Goal: Task Accomplishment & Management: Complete application form

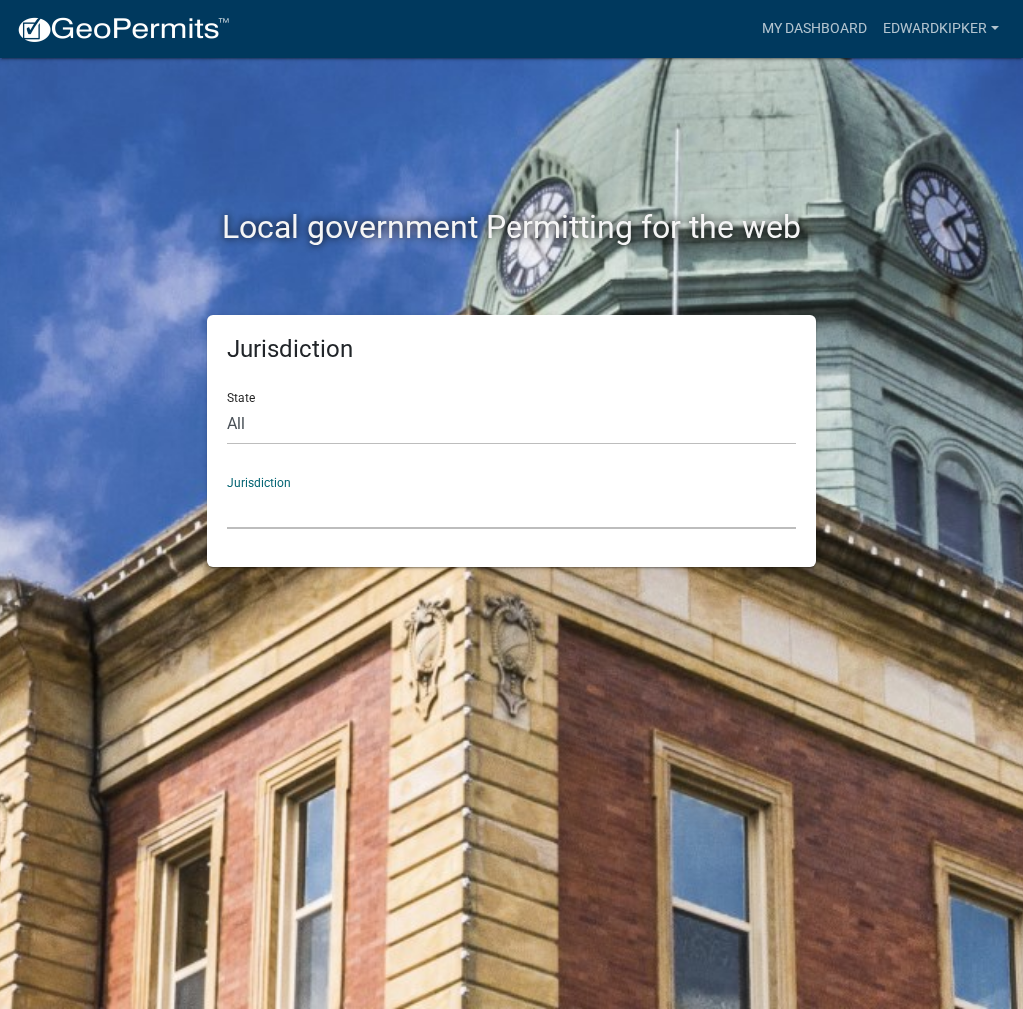
drag, startPoint x: 320, startPoint y: 518, endPoint x: 320, endPoint y: 495, distance: 23.0
click at [320, 507] on select "[GEOGRAPHIC_DATA], [US_STATE] City of [GEOGRAPHIC_DATA], [US_STATE] [GEOGRAPHIC…" at bounding box center [512, 509] width 570 height 41
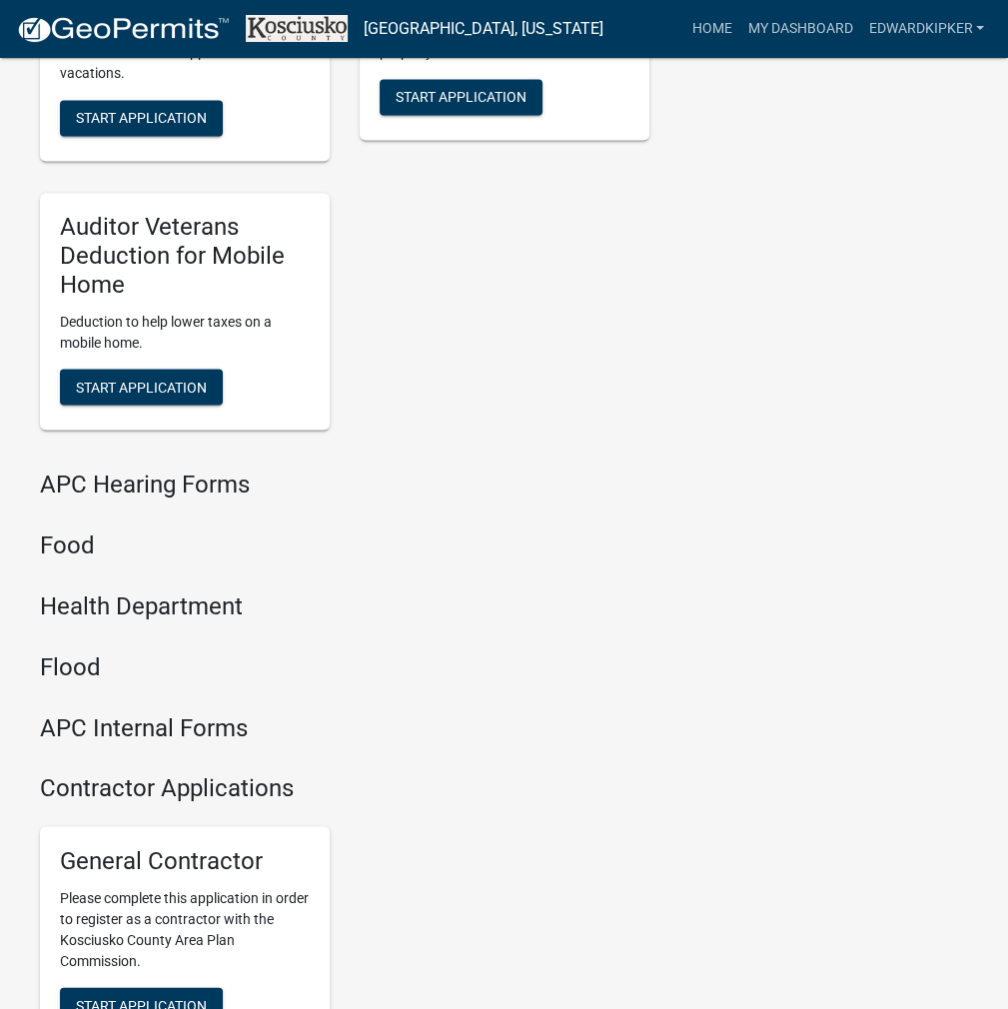
scroll to position [2430, 0]
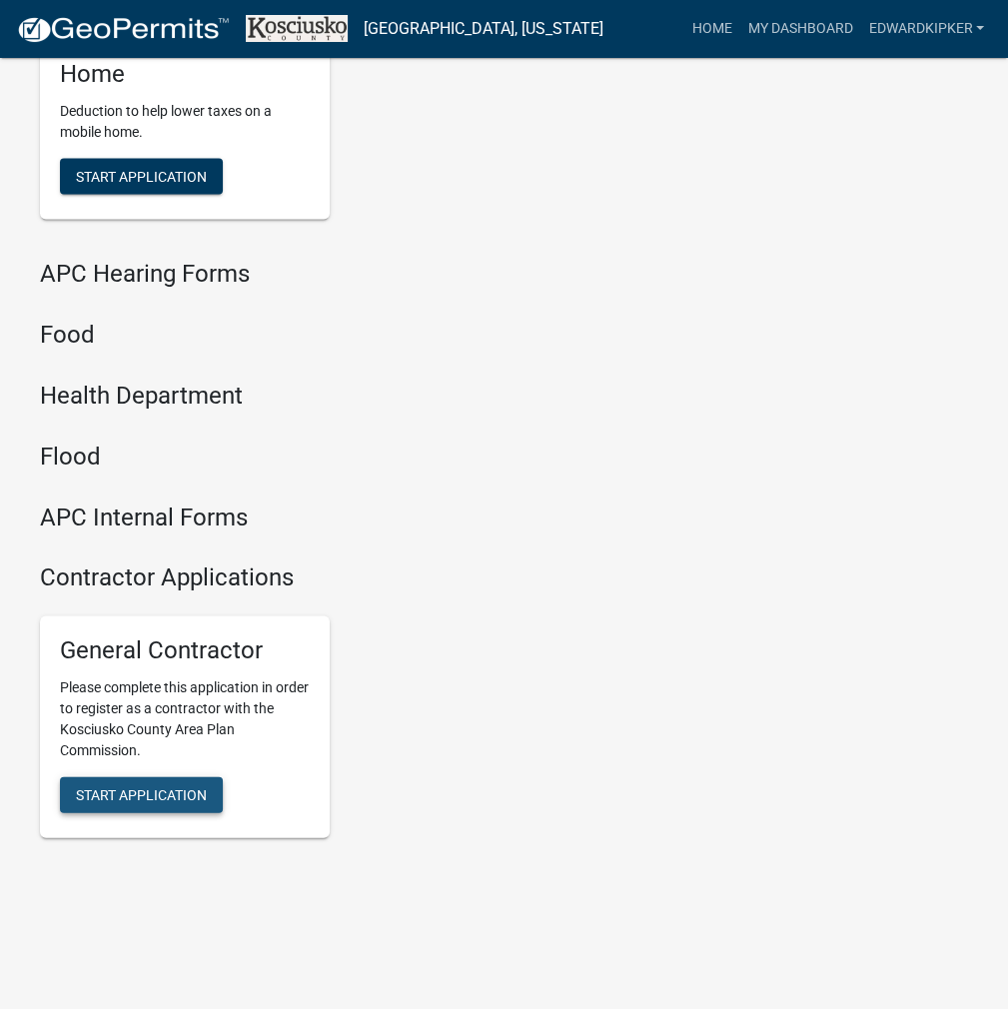
click at [192, 790] on span "Start Application" at bounding box center [141, 794] width 131 height 16
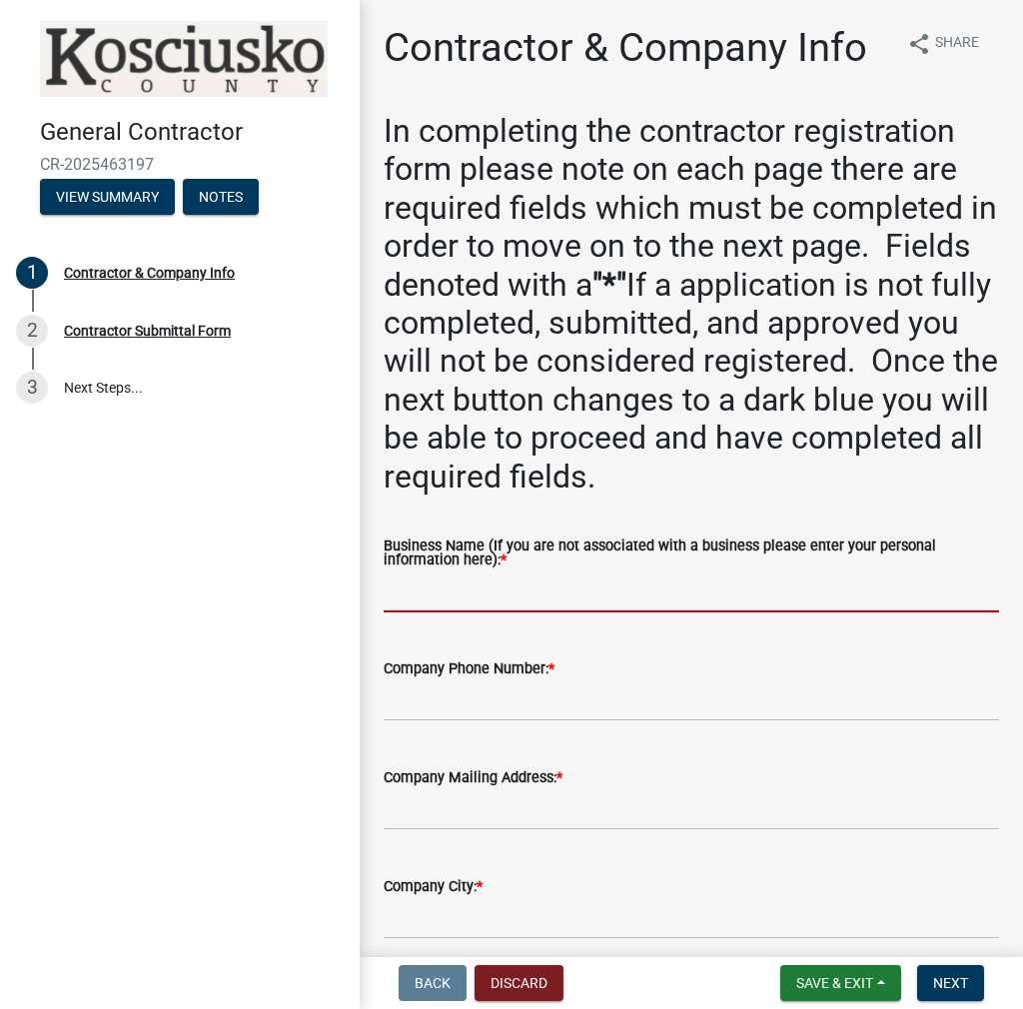
click at [419, 589] on input "Business Name (If you are not associated with a business please enter your pers…" at bounding box center [692, 592] width 616 height 41
paste input "EDWARDKIPKER"
click at [451, 592] on input "EDWARDKIPKER" at bounding box center [692, 592] width 616 height 41
type input "[PERSON_NAME]"
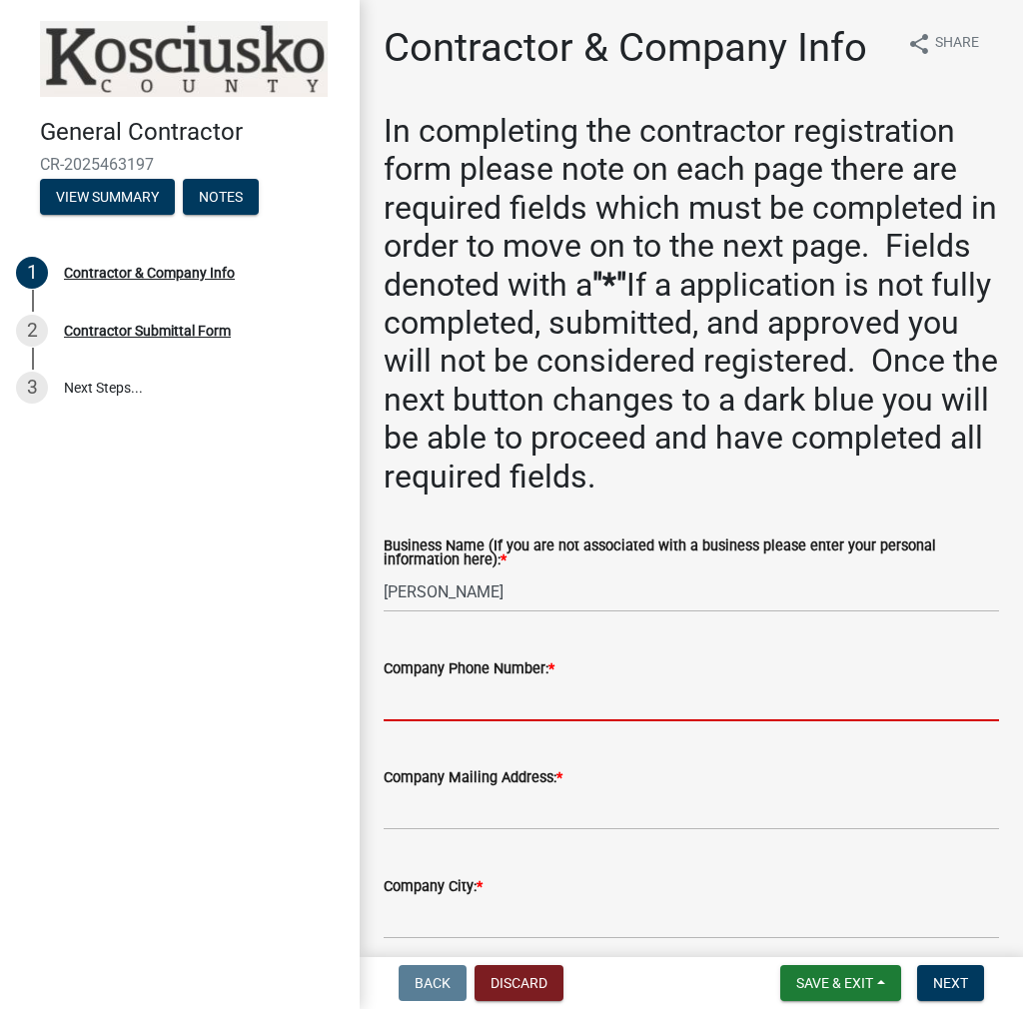
click at [431, 695] on input "Company Phone Number: *" at bounding box center [692, 701] width 616 height 41
click at [439, 808] on form "Company Mailing Address: *" at bounding box center [692, 797] width 616 height 65
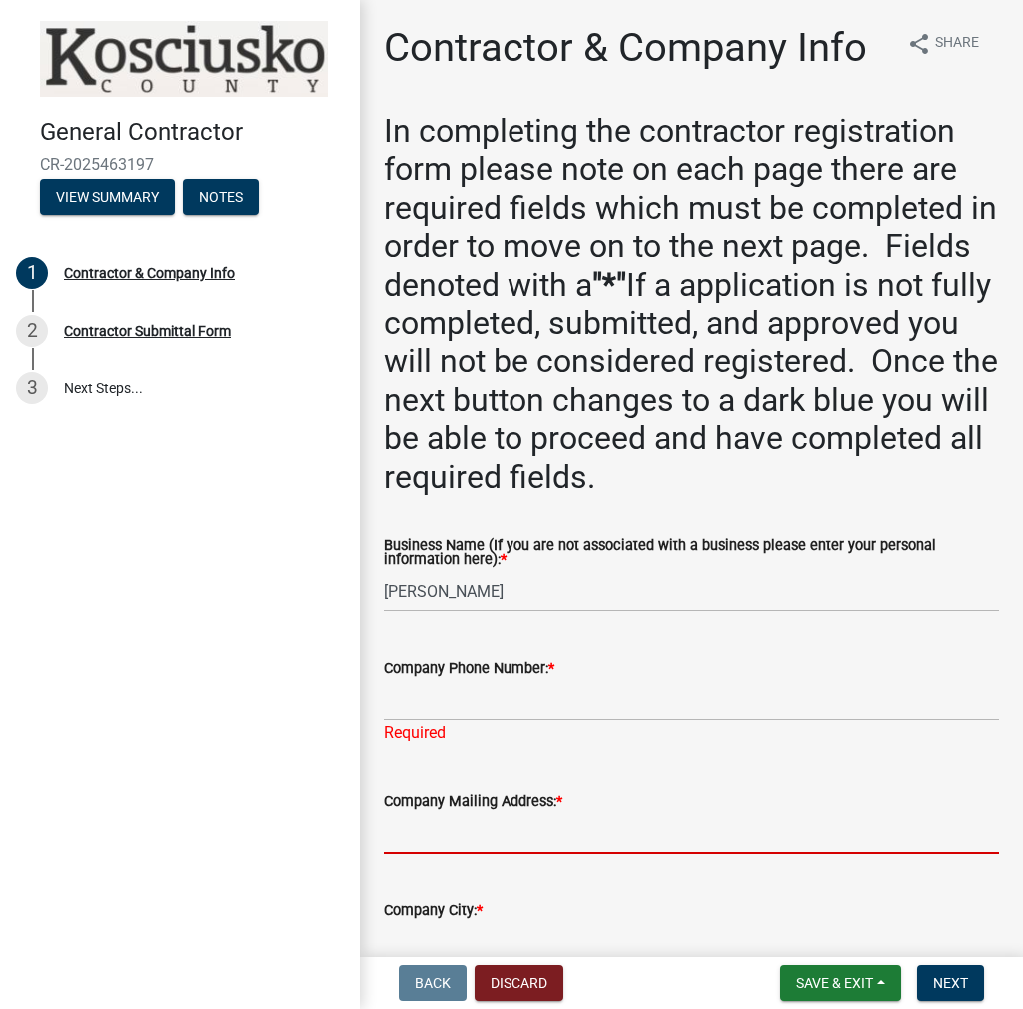
click at [435, 838] on input "Company Mailing Address: *" at bounding box center [692, 833] width 616 height 41
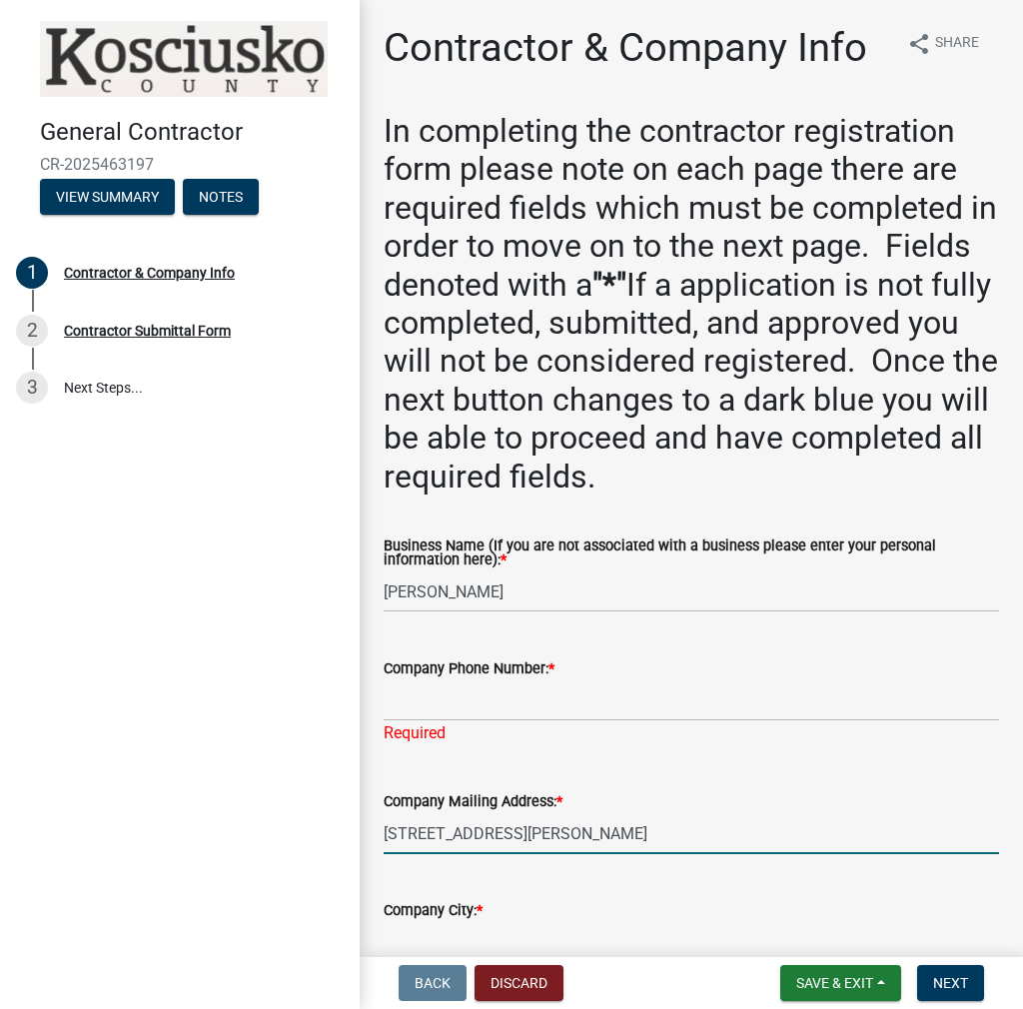
type input "[STREET_ADDRESS][PERSON_NAME]"
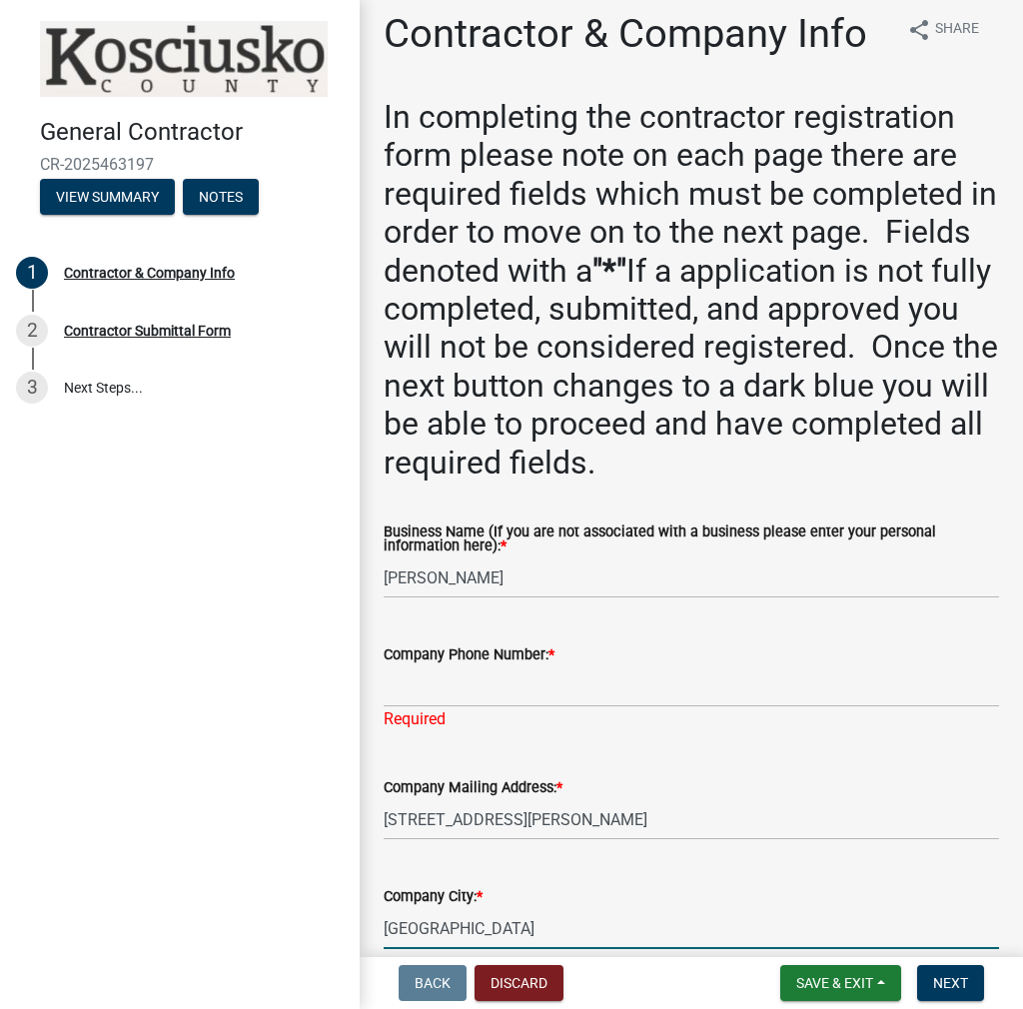
type input "[GEOGRAPHIC_DATA]"
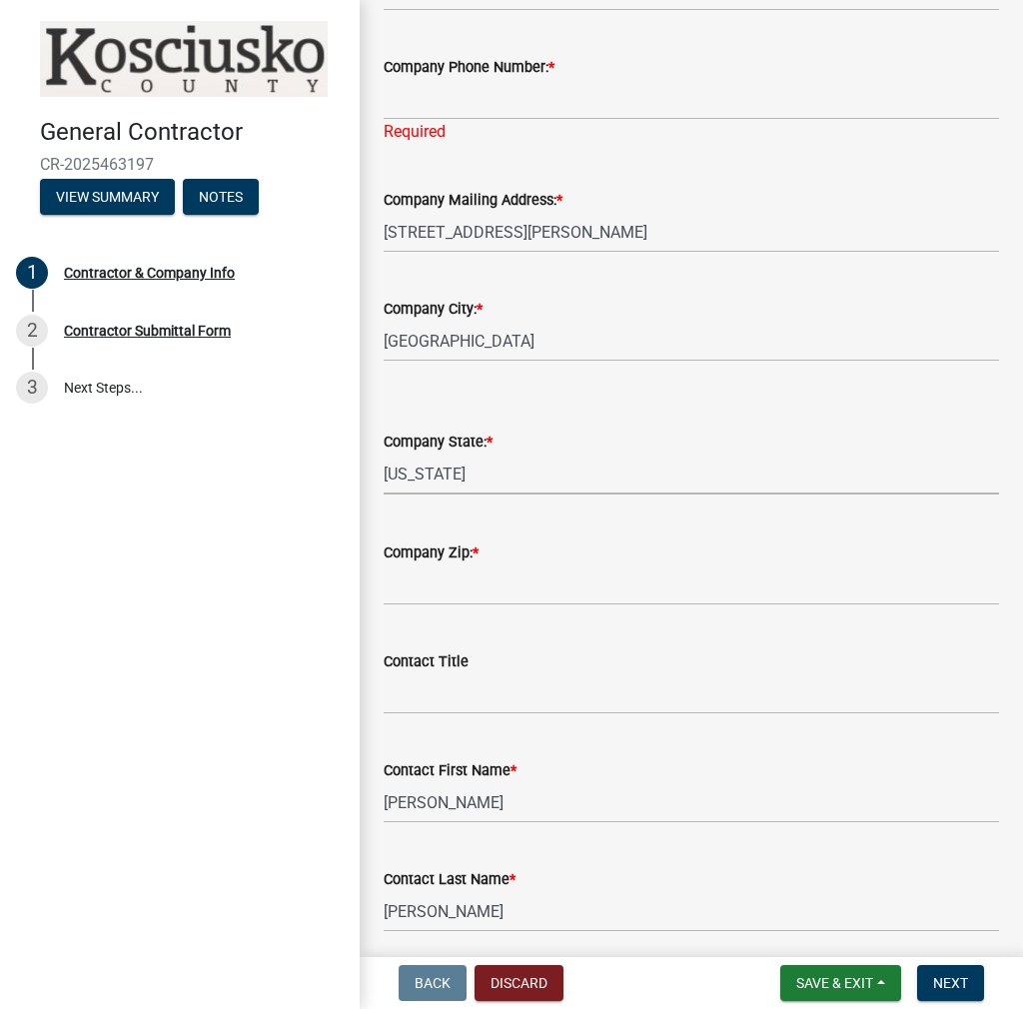
select select "IN"
type input "46580"
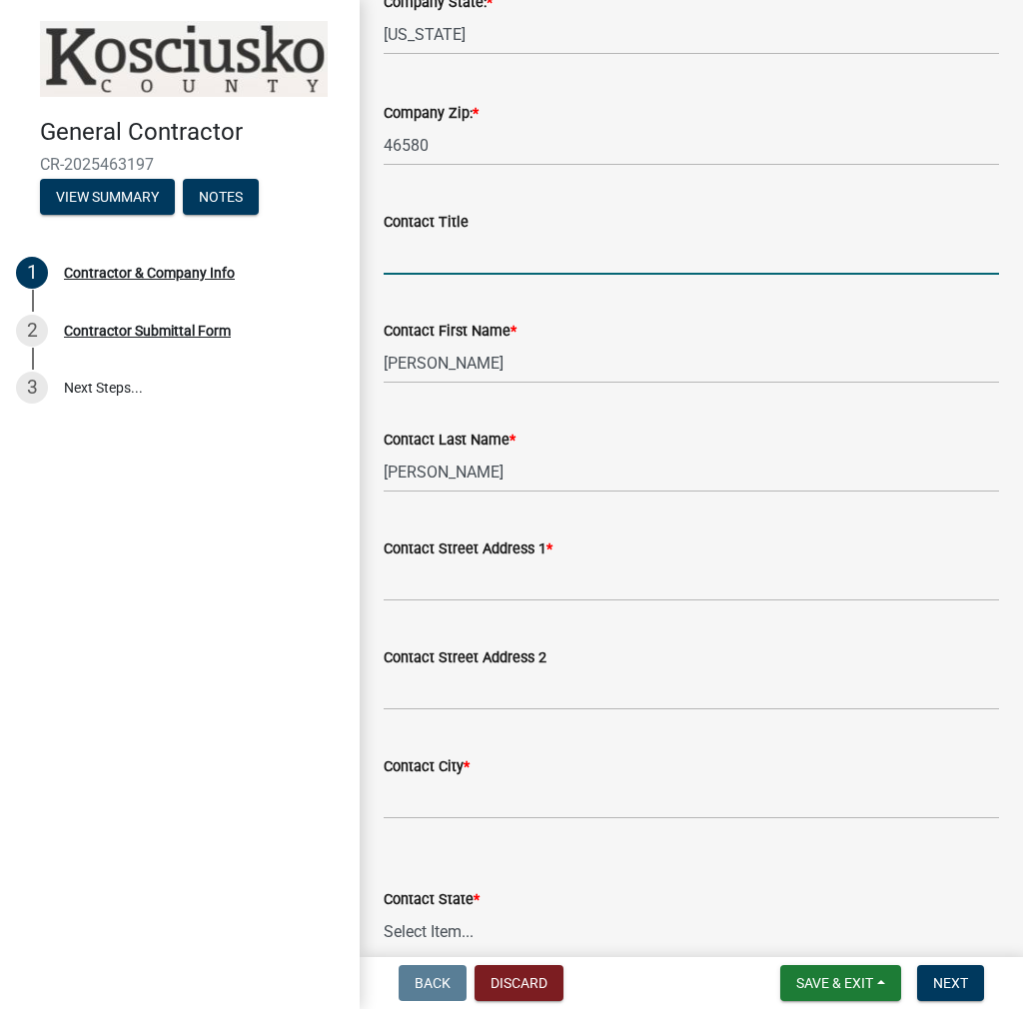
scroll to position [1201, 0]
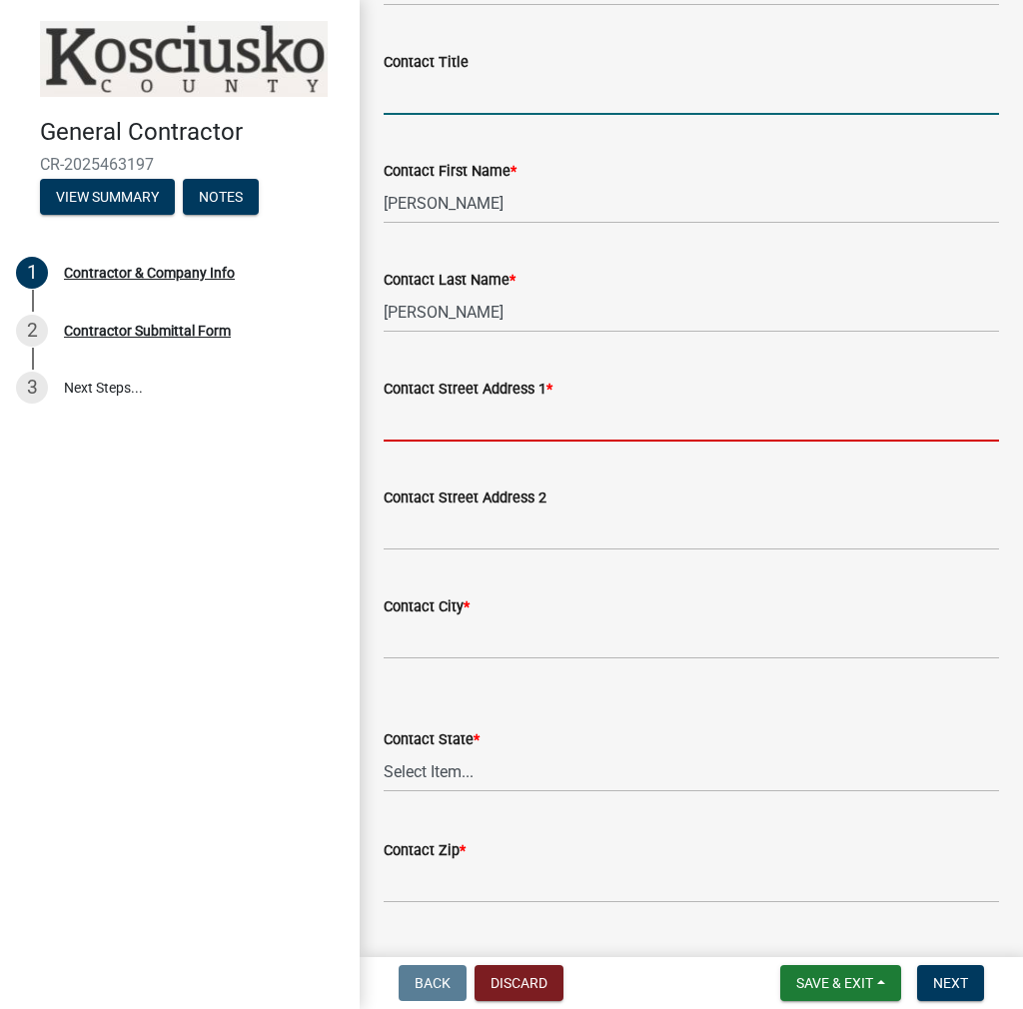
click at [427, 429] on input "Contact Street Address 1 *" at bounding box center [692, 421] width 616 height 41
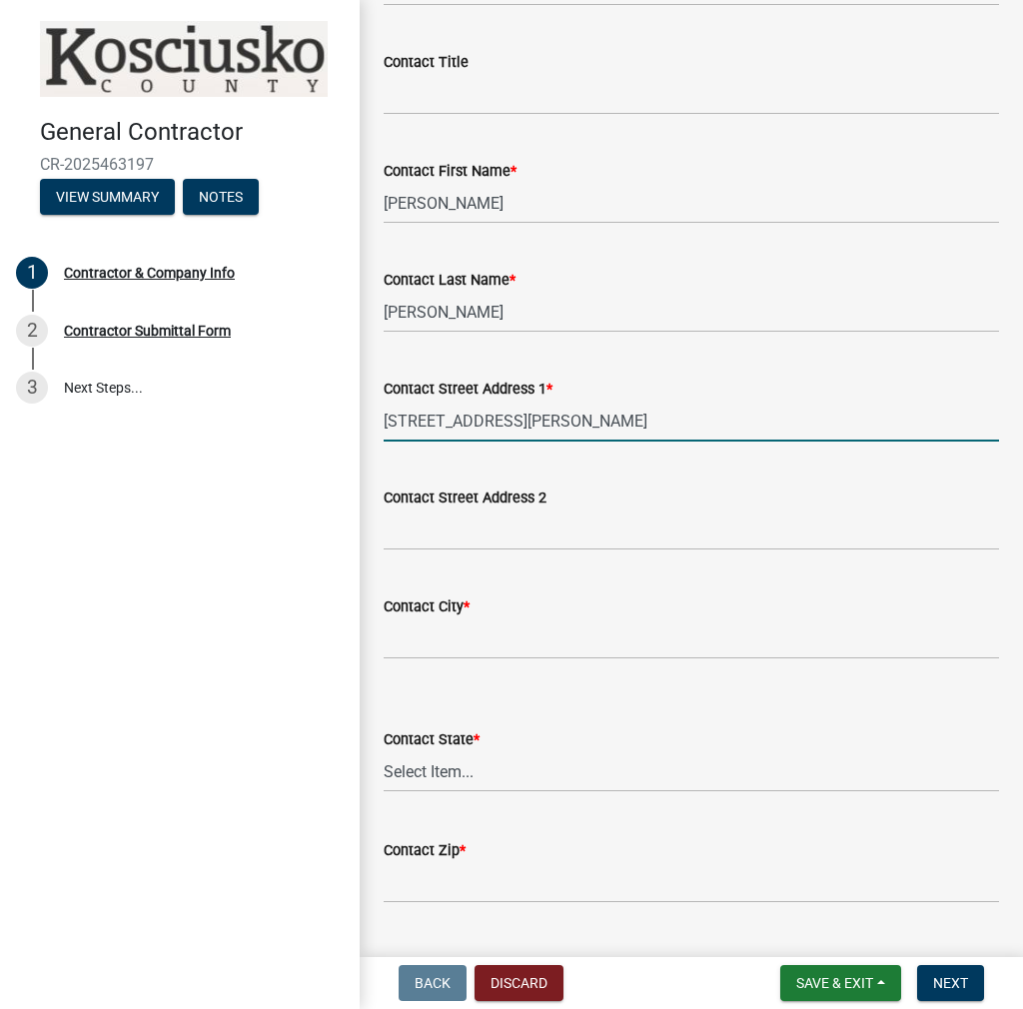
type input "[STREET_ADDRESS][PERSON_NAME]"
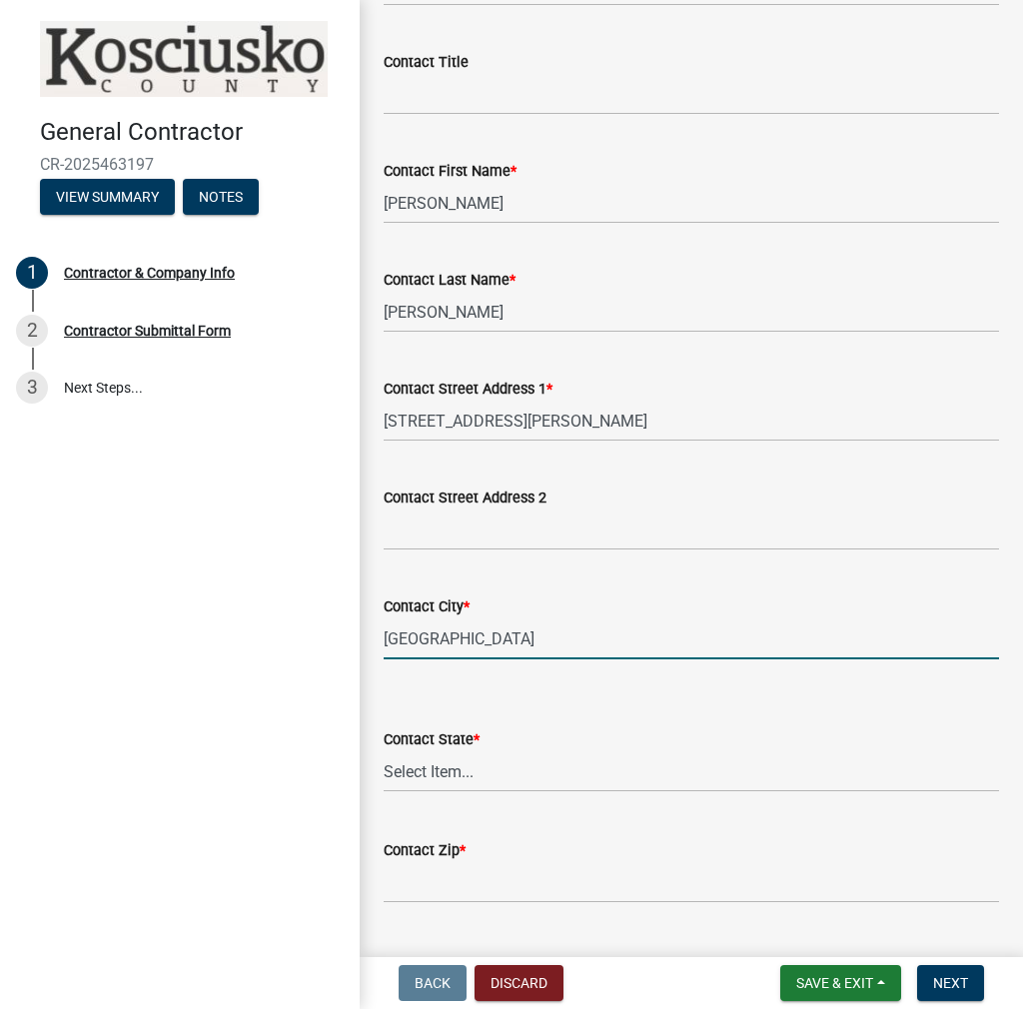
type input "[GEOGRAPHIC_DATA]"
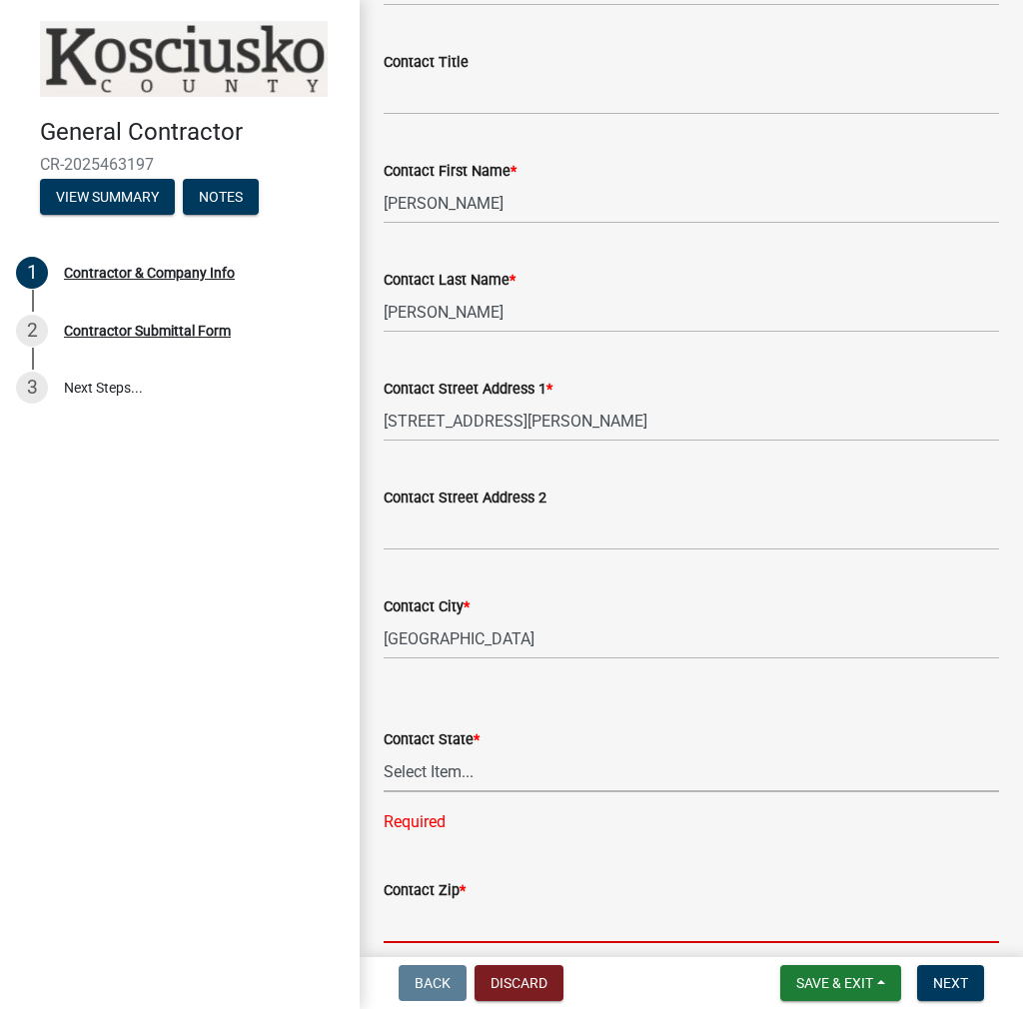
click at [440, 770] on select "Select Item... [US_STATE] [US_STATE] [US_STATE] [US_STATE] [US_STATE] [US_STATE…" at bounding box center [692, 771] width 616 height 41
select select "IN"
click at [384, 751] on select "Select Item... [US_STATE] [US_STATE] [US_STATE] [US_STATE] [US_STATE] [US_STATE…" at bounding box center [692, 771] width 616 height 41
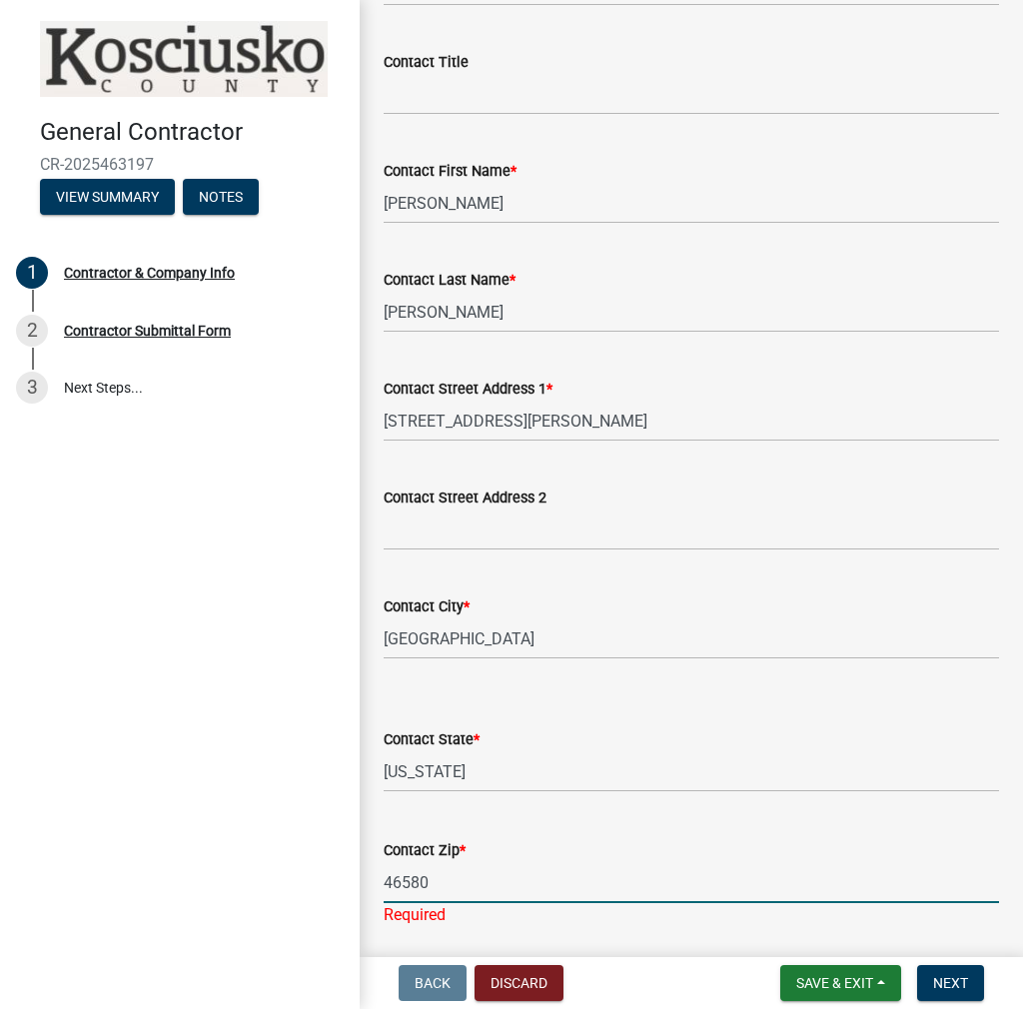
type input "46580"
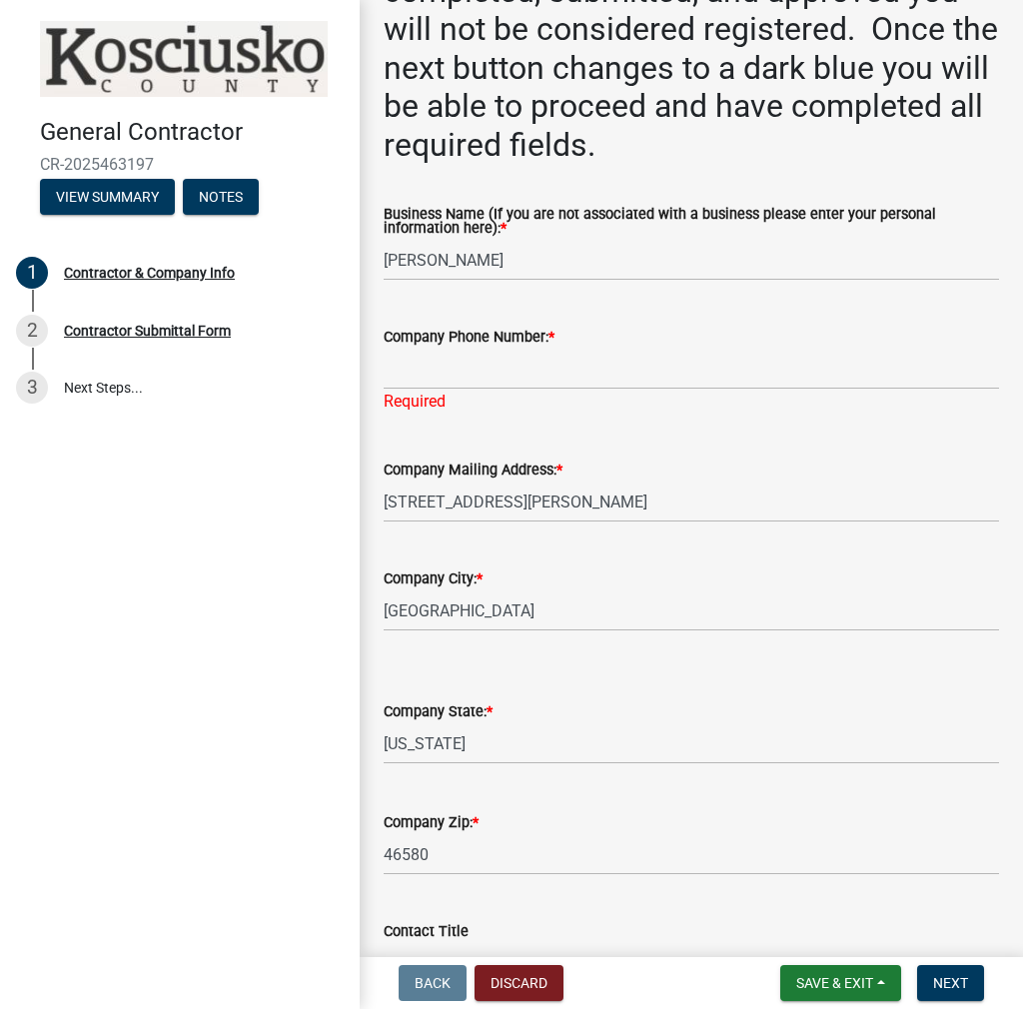
scroll to position [320, 0]
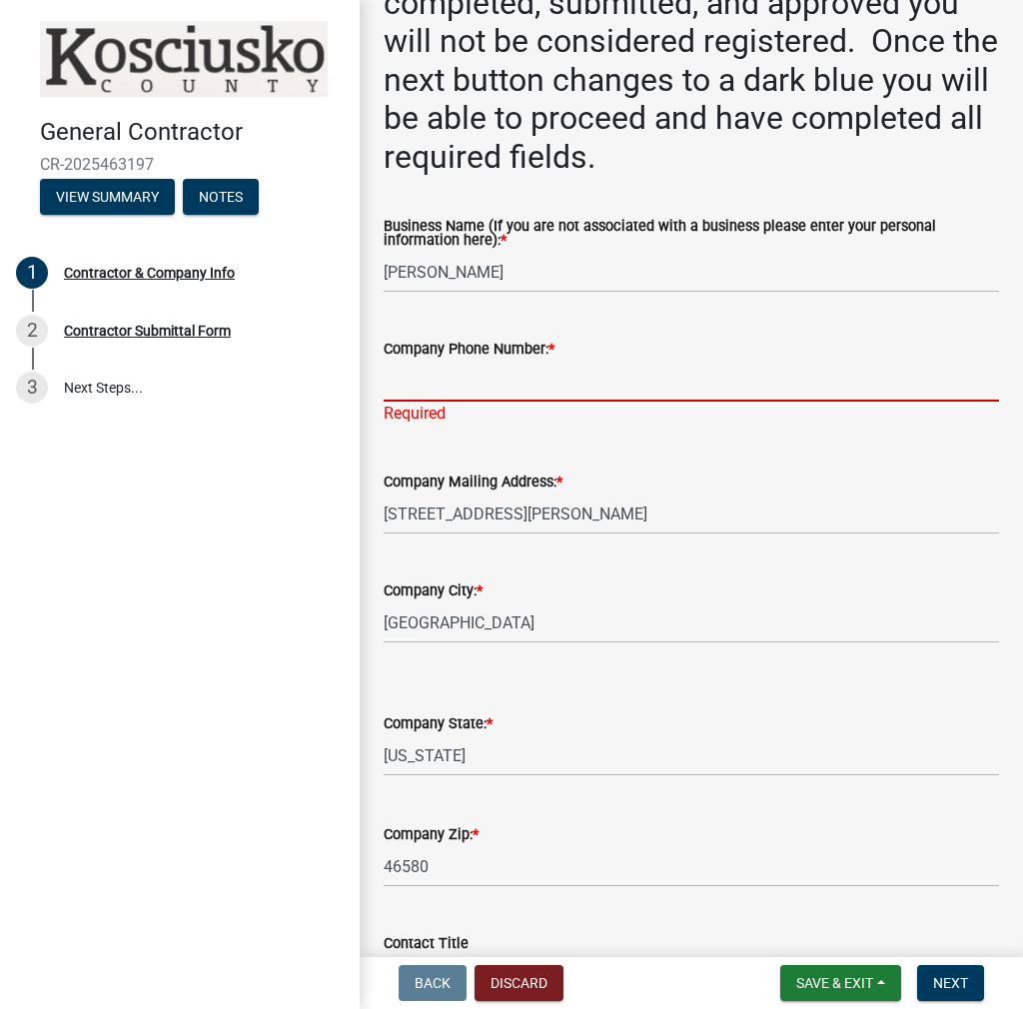
click at [418, 376] on input "Company Phone Number: *" at bounding box center [692, 381] width 616 height 41
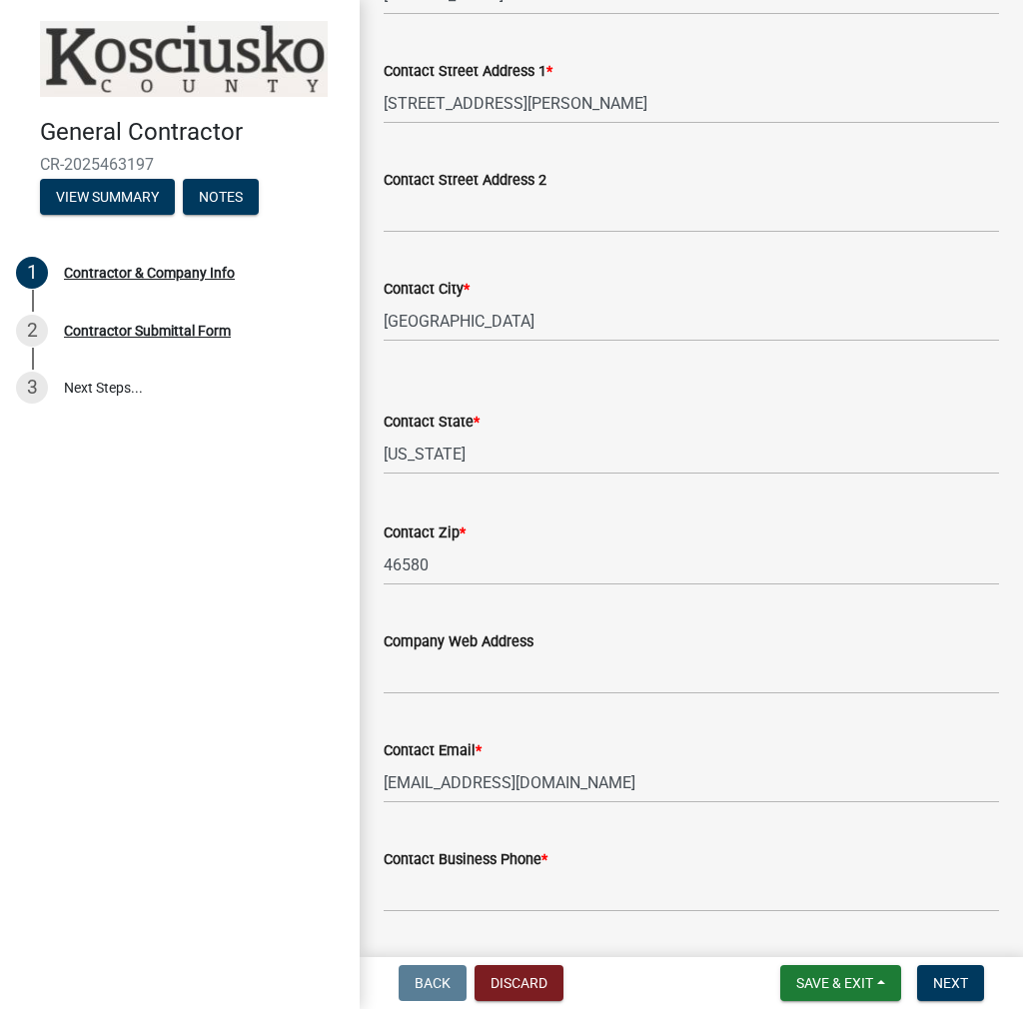
scroll to position [1794, 0]
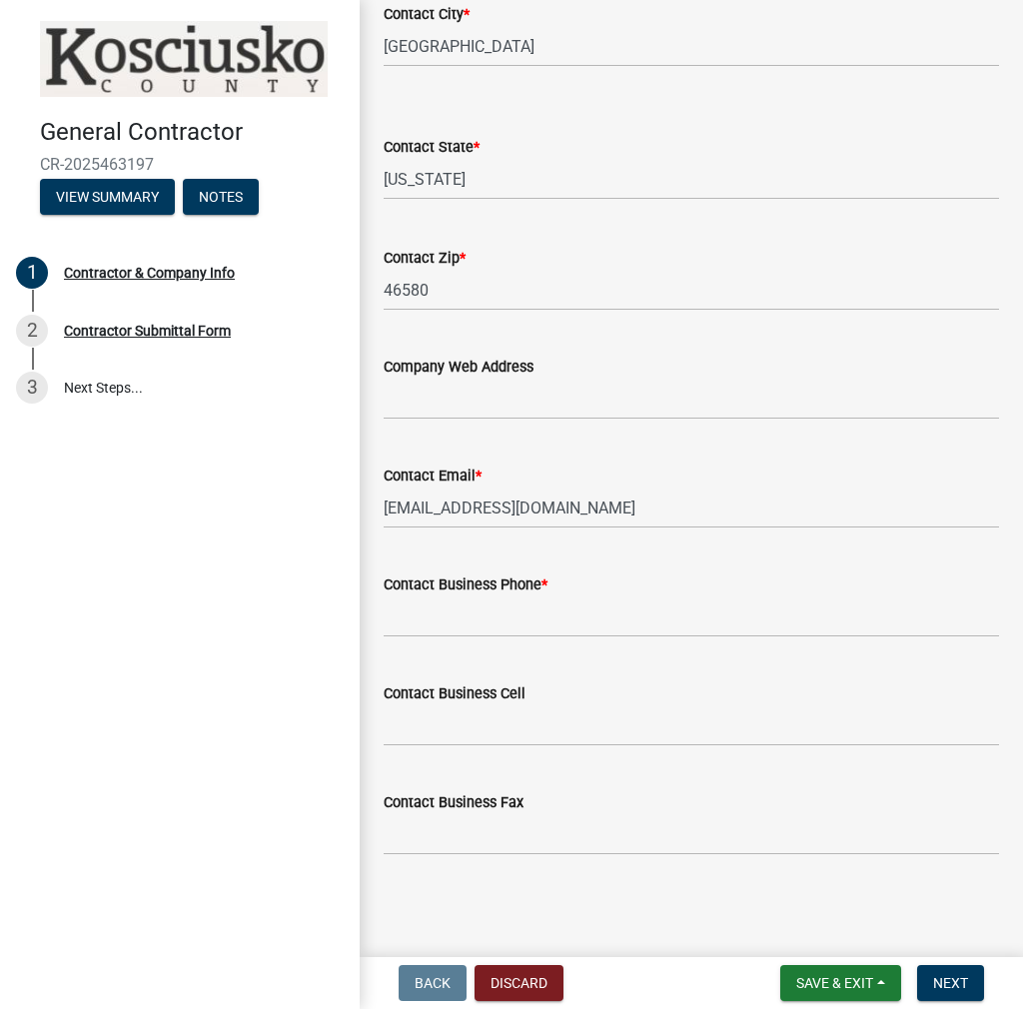
type input "[PHONE_NUMBER]"
click at [444, 627] on input "Contact Business Phone *" at bounding box center [692, 617] width 616 height 41
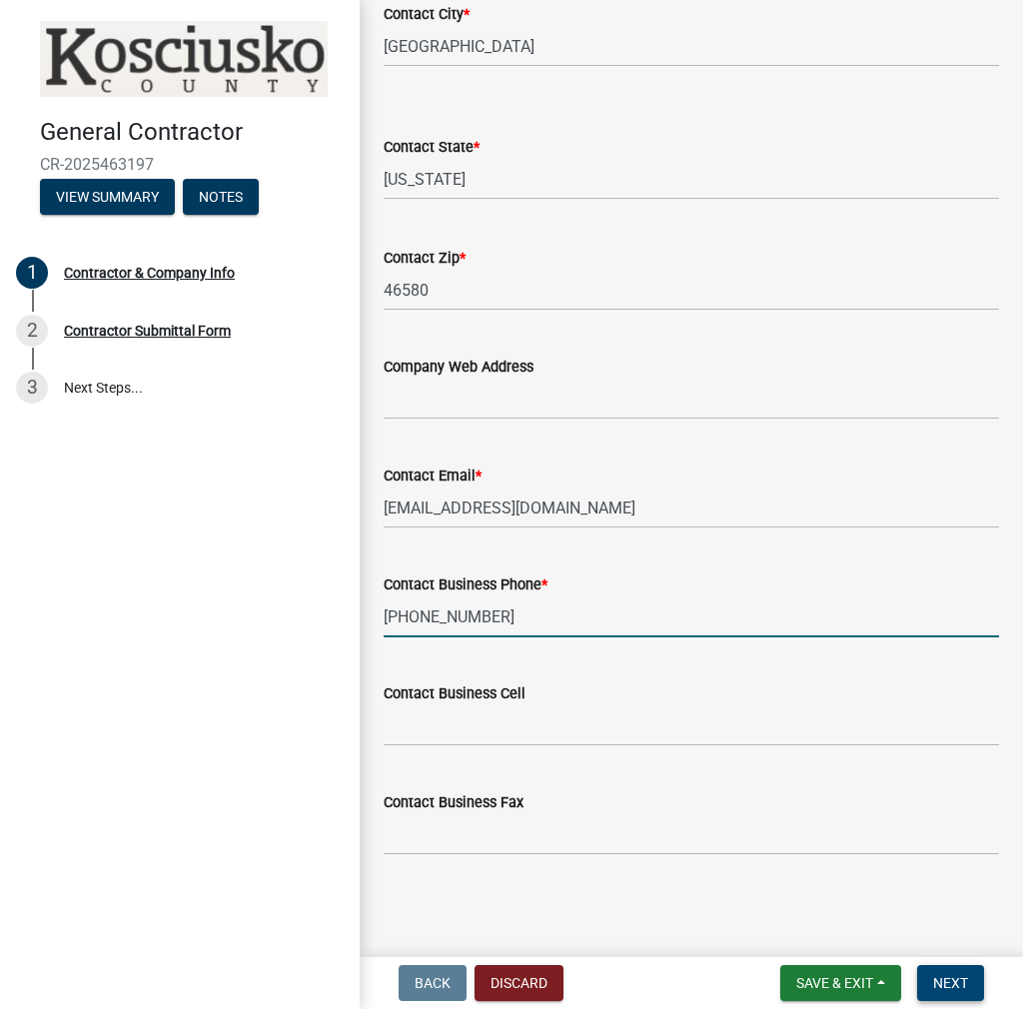
type input "[PHONE_NUMBER]"
click at [934, 979] on span "Next" at bounding box center [950, 983] width 35 height 16
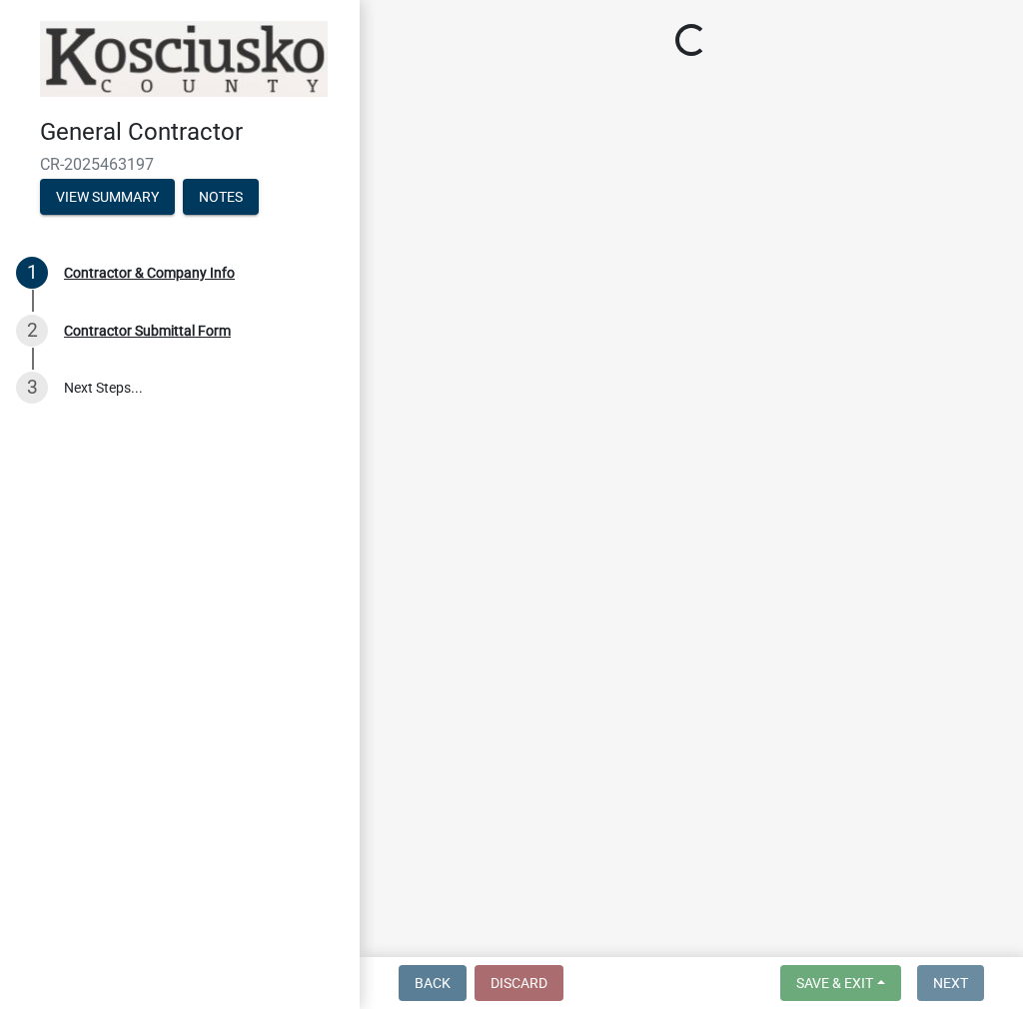
scroll to position [0, 0]
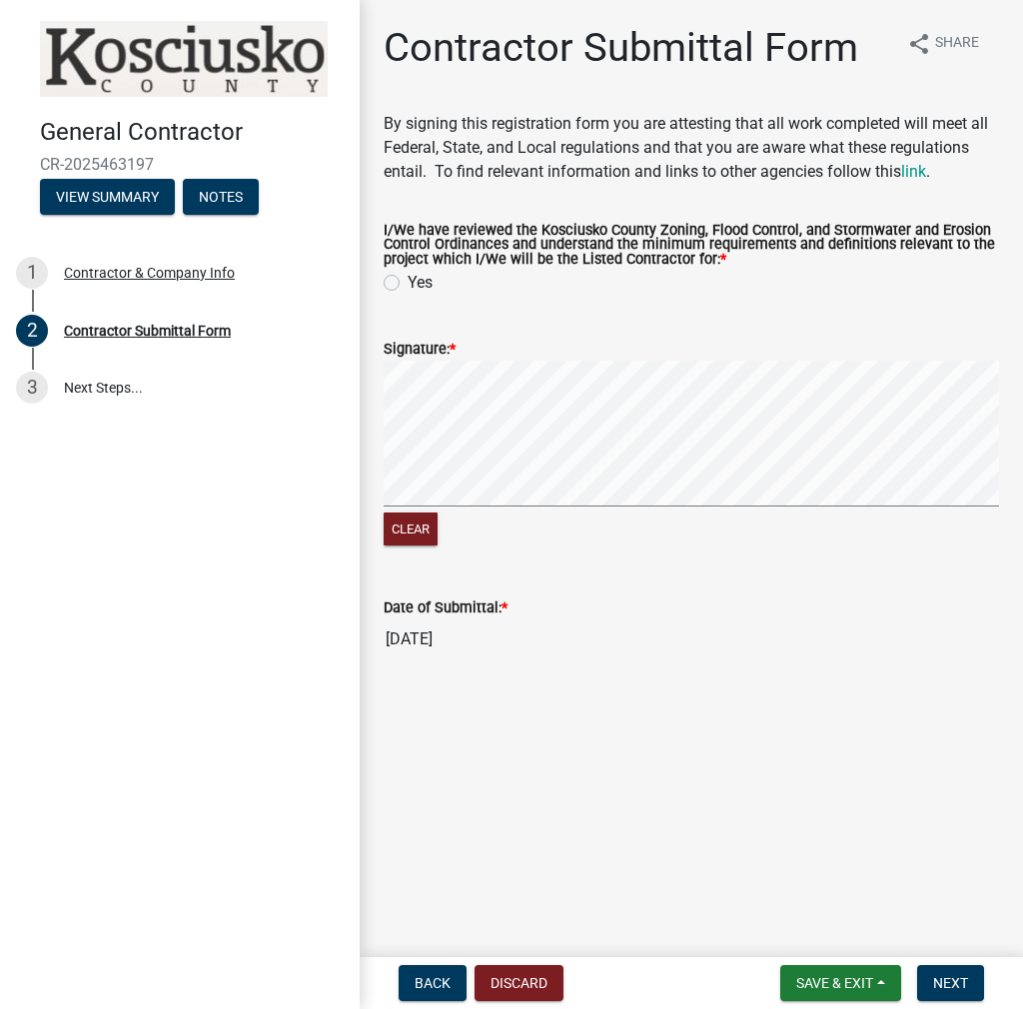
click at [408, 281] on label "Yes" at bounding box center [420, 283] width 25 height 24
click at [408, 281] on input "Yes" at bounding box center [414, 277] width 13 height 13
radio input "true"
click at [935, 977] on span "Next" at bounding box center [950, 983] width 35 height 16
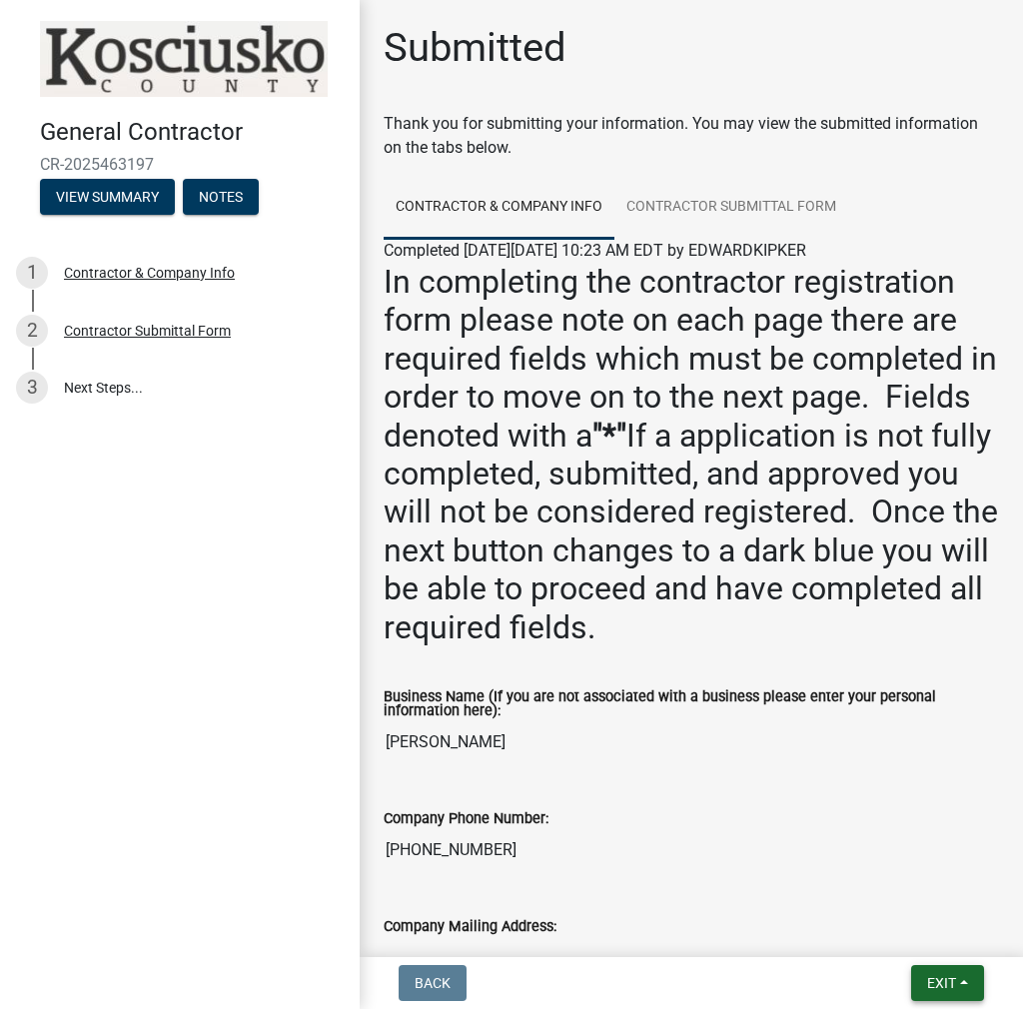
click at [945, 976] on span "Exit" at bounding box center [941, 983] width 29 height 16
click at [935, 946] on button "Save & Exit" at bounding box center [905, 931] width 160 height 48
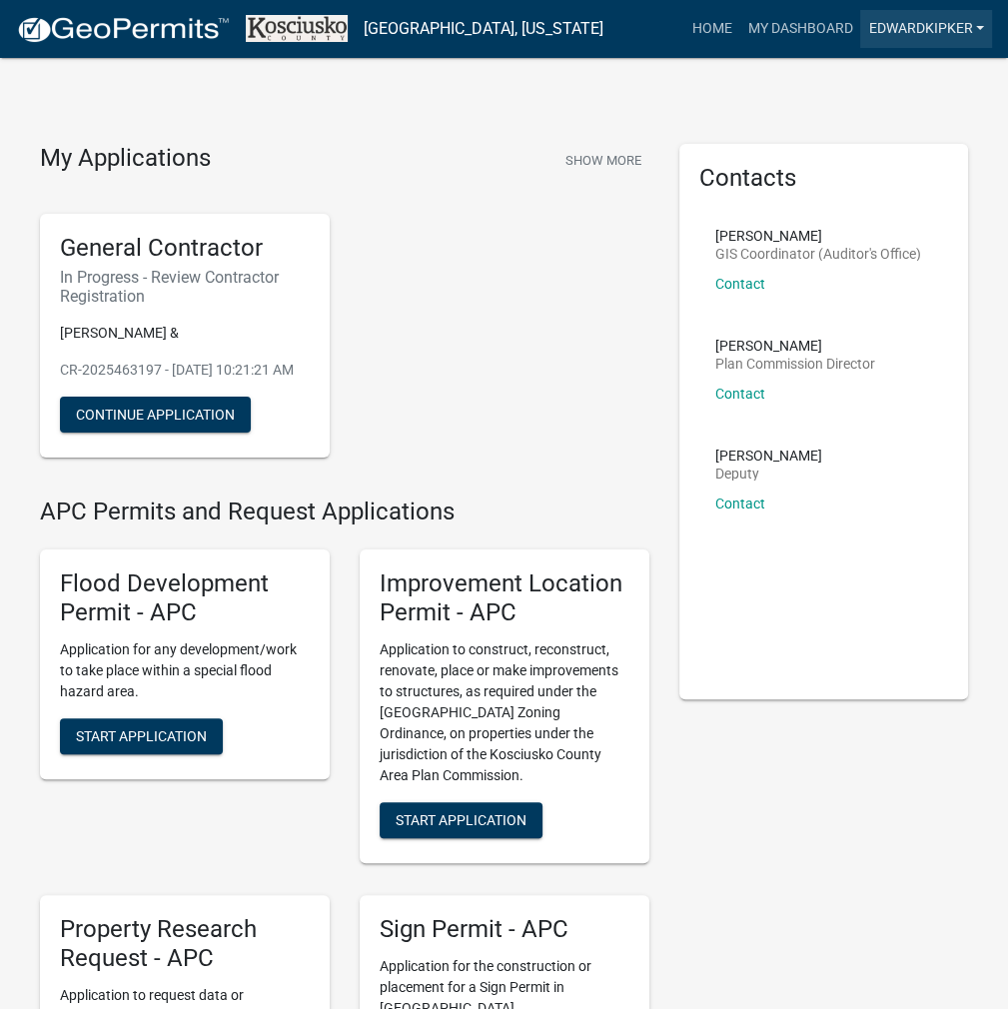
click at [887, 11] on link "EDWARDKIPKER" at bounding box center [926, 29] width 132 height 38
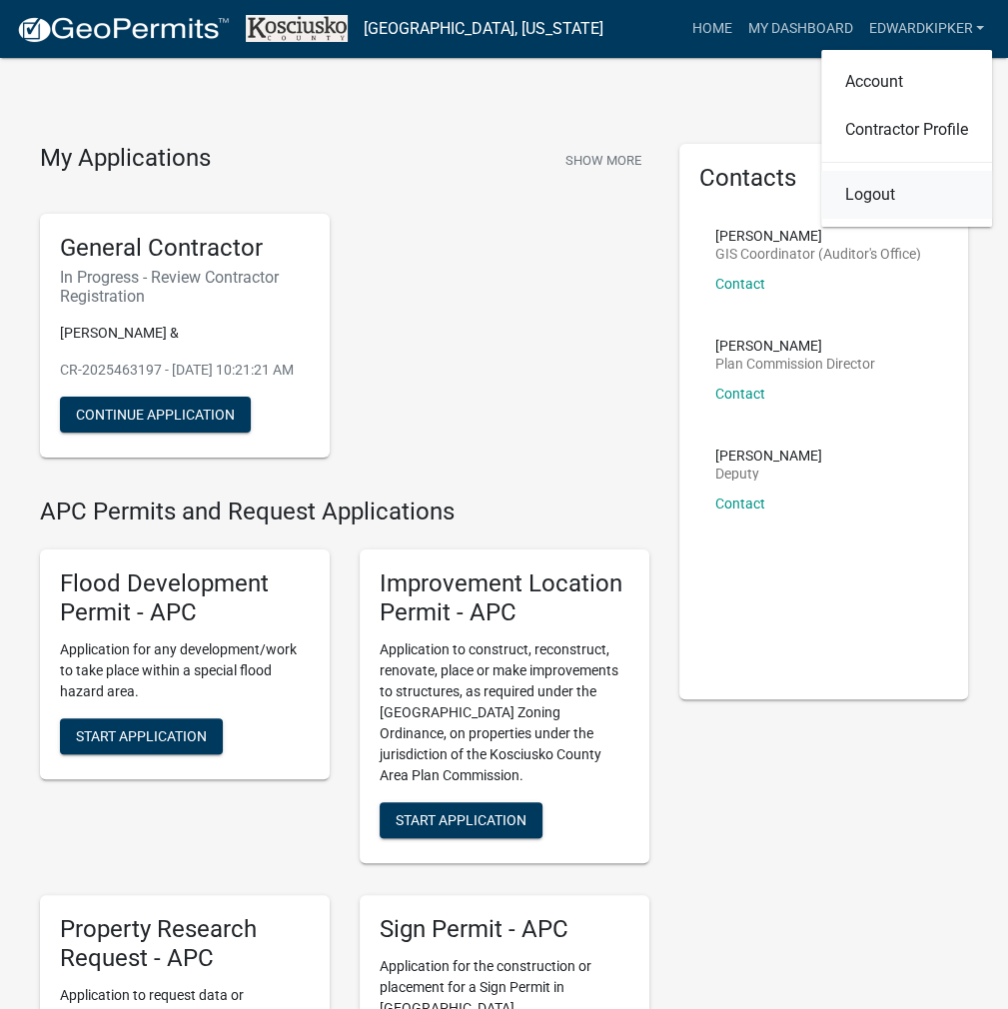
click at [877, 180] on link "Logout" at bounding box center [906, 195] width 171 height 48
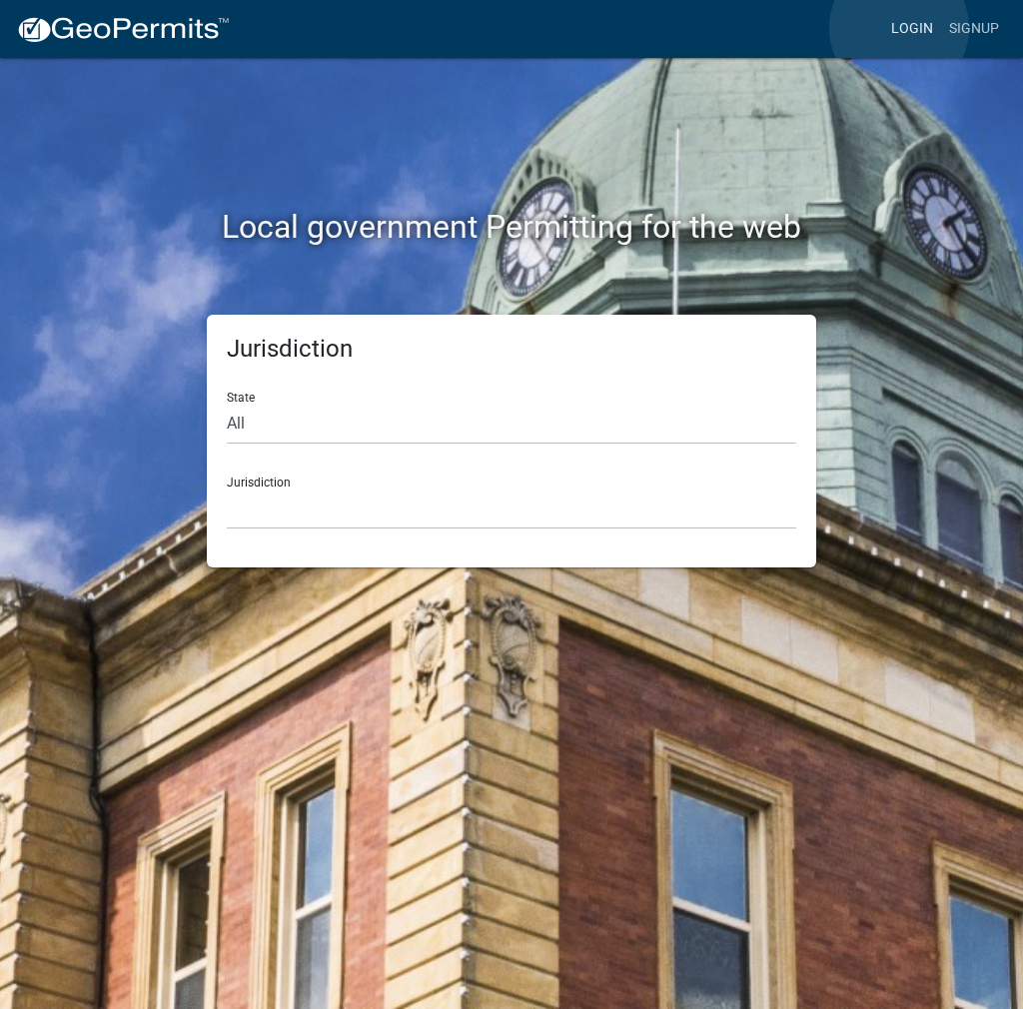
click at [899, 28] on link "Login" at bounding box center [912, 29] width 58 height 38
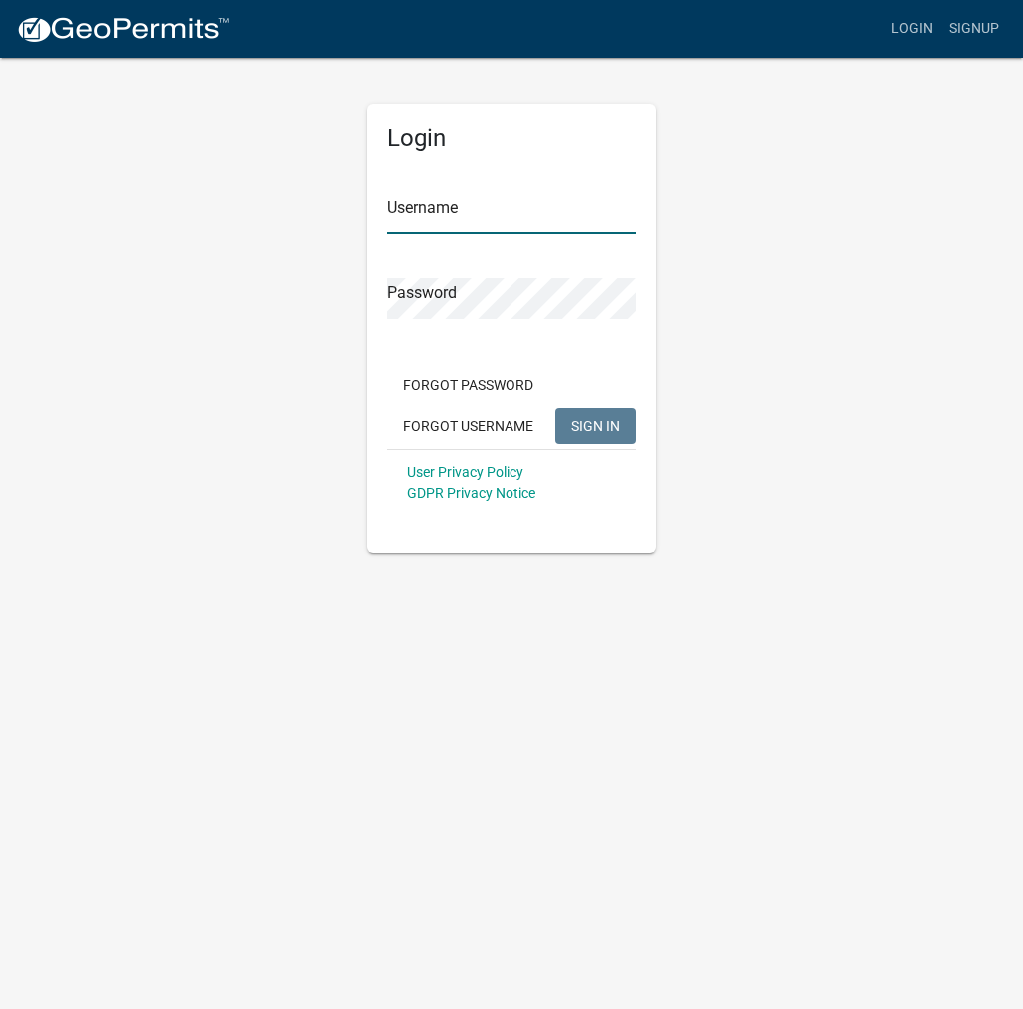
click at [436, 209] on input "Username" at bounding box center [512, 213] width 250 height 41
type input "kosplanning"
click at [556, 408] on button "SIGN IN" at bounding box center [596, 426] width 81 height 36
